Goal: Information Seeking & Learning: Check status

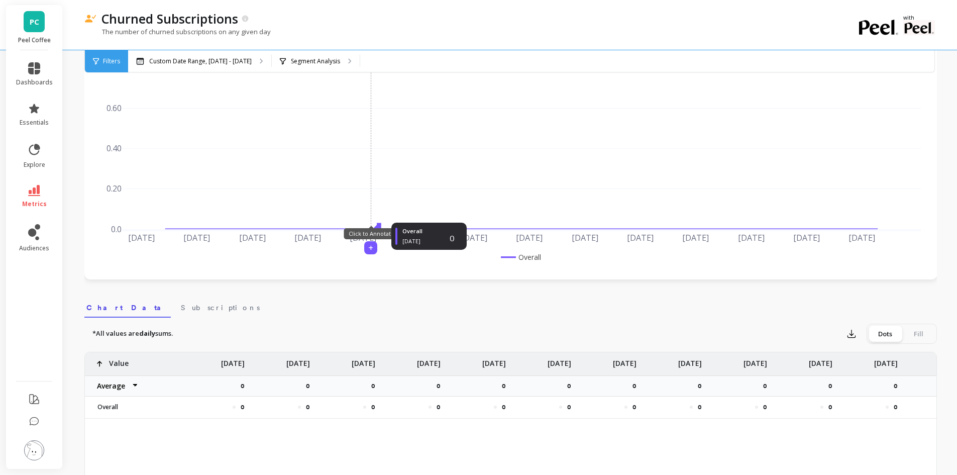
scroll to position [100, 0]
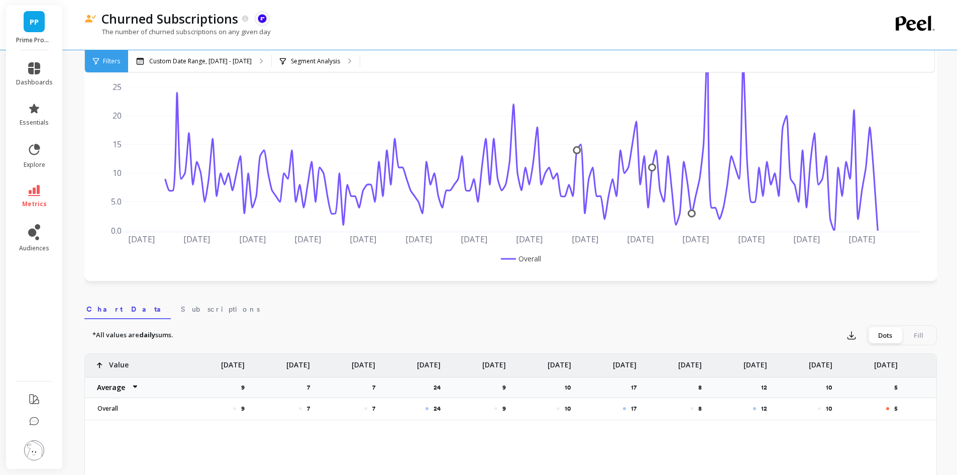
scroll to position [100, 0]
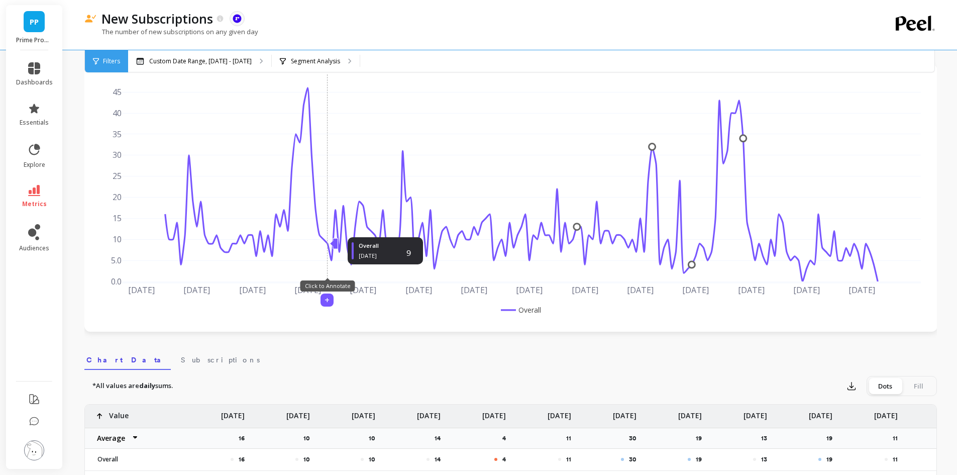
scroll to position [100, 0]
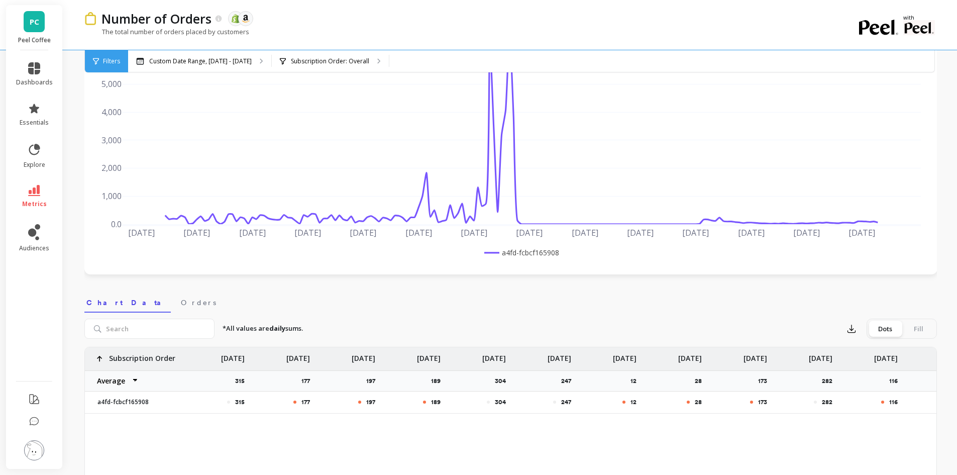
scroll to position [100, 0]
